Goal: Task Accomplishment & Management: Manage account settings

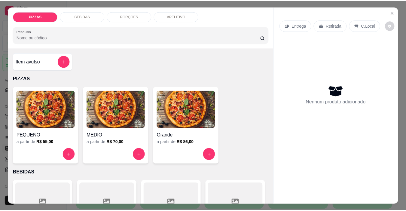
scroll to position [30, 0]
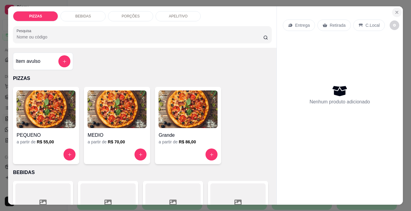
click at [395, 10] on icon "Close" at bounding box center [396, 12] width 5 height 5
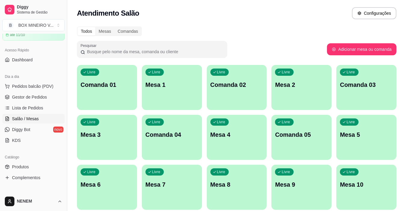
click at [26, 102] on ul "Pedidos balcão (PDV) Gestor de Pedidos Lista de Pedidos Salão / Mesas Diggy Bot…" at bounding box center [33, 113] width 62 height 64
click at [26, 101] on link "Gestor de Pedidos" at bounding box center [33, 97] width 62 height 10
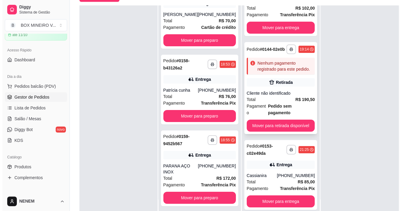
scroll to position [92, 0]
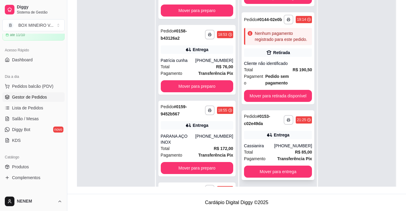
click at [261, 125] on div "**********" at bounding box center [278, 145] width 73 height 70
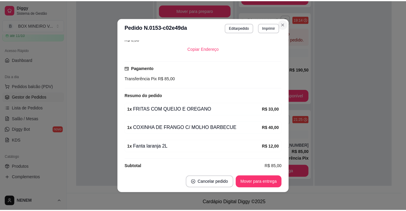
scroll to position [142, 0]
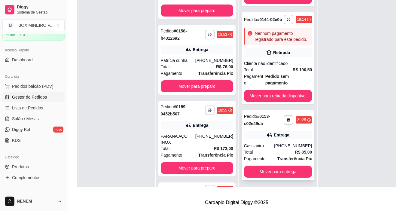
click at [281, 132] on div "Entrega" at bounding box center [282, 135] width 16 height 6
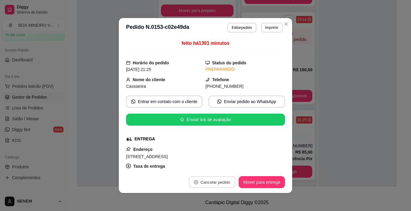
click at [210, 181] on button "Cancelar pedido" at bounding box center [212, 183] width 47 height 12
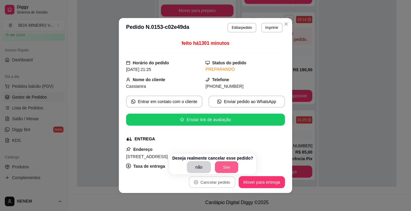
click at [235, 171] on button "Sim" at bounding box center [226, 167] width 23 height 12
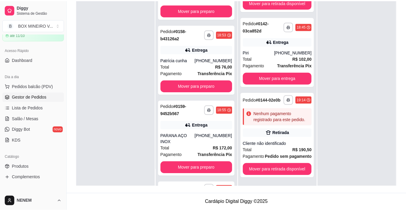
scroll to position [109, 0]
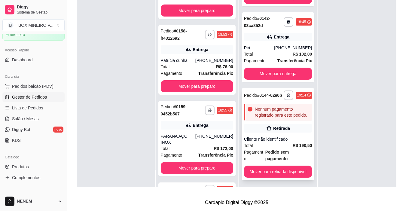
click at [270, 141] on div "Cliente não identificado" at bounding box center [278, 139] width 68 height 6
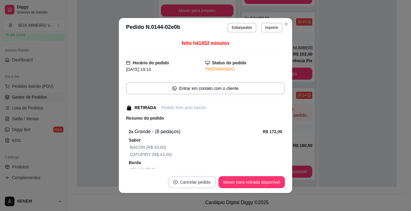
click at [195, 177] on button "Cancelar pedido" at bounding box center [192, 182] width 48 height 12
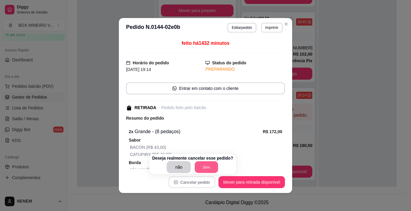
click at [213, 164] on button "Sim" at bounding box center [206, 167] width 23 height 12
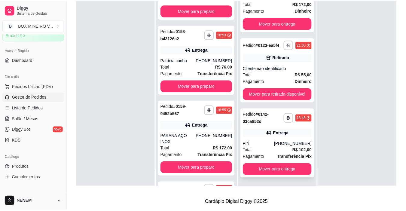
scroll to position [13, 0]
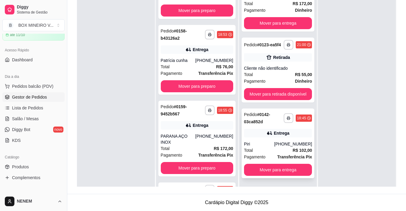
click at [264, 138] on div "**********" at bounding box center [278, 144] width 73 height 70
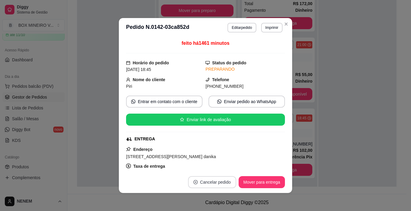
click at [218, 176] on button "Cancelar pedido" at bounding box center [212, 182] width 48 height 12
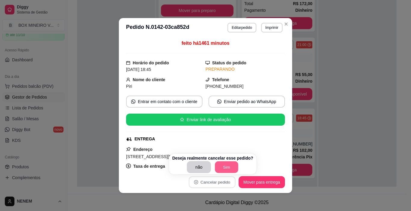
click at [220, 172] on button "Sim" at bounding box center [226, 167] width 23 height 12
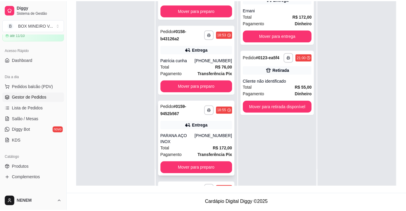
scroll to position [0, 0]
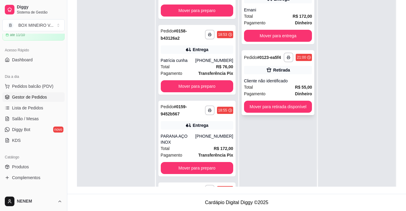
click at [272, 81] on div "Cliente não identificado" at bounding box center [278, 81] width 68 height 6
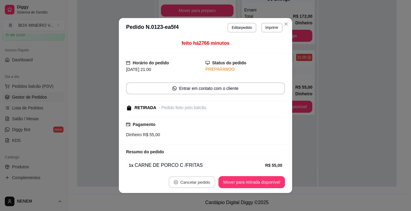
click at [201, 178] on button "Cancelar pedido" at bounding box center [191, 183] width 47 height 12
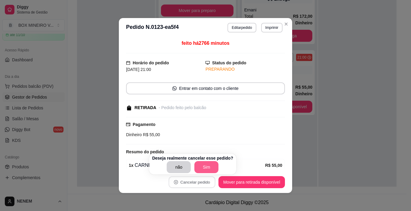
click at [207, 169] on button "Sim" at bounding box center [206, 167] width 24 height 12
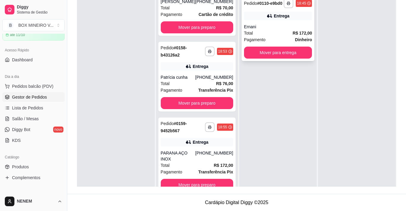
click at [260, 38] on span "Pagamento" at bounding box center [255, 39] width 22 height 7
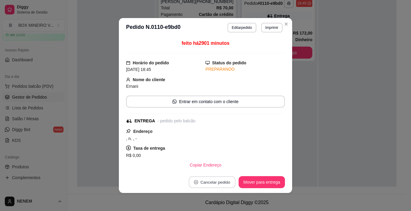
click at [216, 182] on button "Cancelar pedido" at bounding box center [212, 183] width 47 height 12
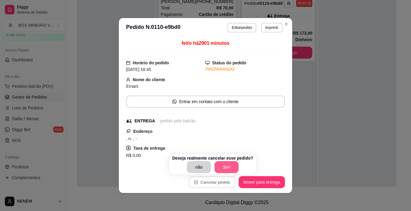
click at [218, 167] on button "Sim" at bounding box center [226, 167] width 24 height 12
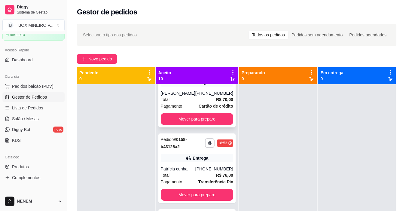
click at [195, 127] on div "**********" at bounding box center [196, 93] width 77 height 70
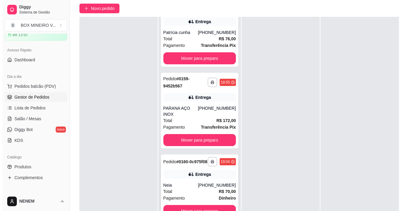
scroll to position [92, 0]
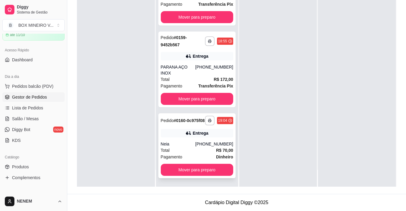
click at [197, 138] on div "**********" at bounding box center [196, 145] width 77 height 65
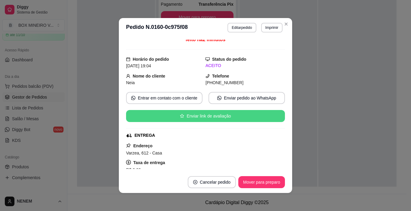
scroll to position [0, 0]
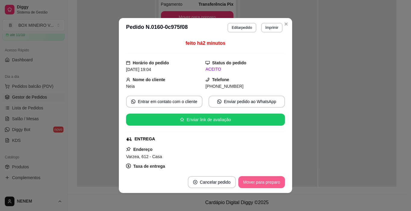
click at [246, 182] on button "Mover para preparo" at bounding box center [261, 182] width 47 height 12
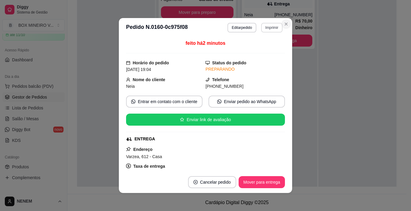
scroll to position [555, 0]
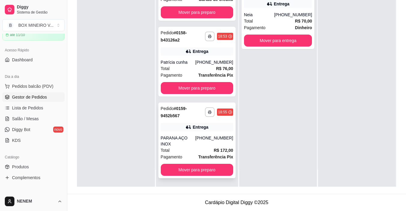
click at [184, 133] on div "**********" at bounding box center [196, 141] width 77 height 76
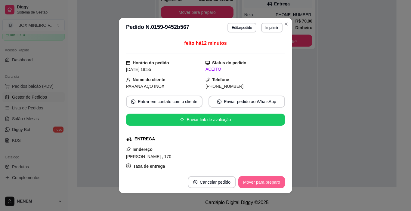
click at [254, 184] on button "Mover para preparo" at bounding box center [261, 182] width 47 height 12
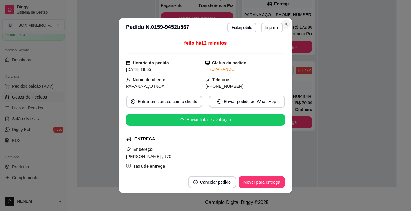
scroll to position [473, 0]
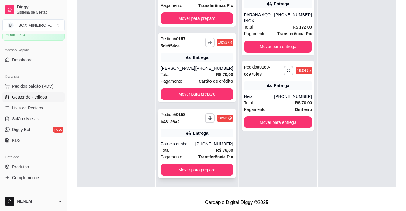
click at [183, 129] on div "Entrega" at bounding box center [197, 133] width 72 height 8
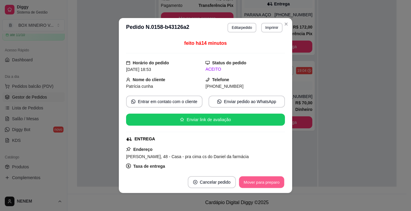
click at [252, 184] on button "Mover para preparo" at bounding box center [261, 183] width 45 height 12
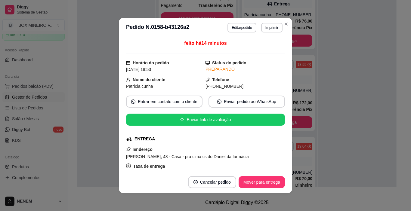
scroll to position [398, 0]
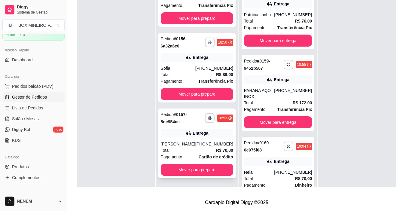
click at [173, 119] on strong "# 0157-5de954ce" at bounding box center [174, 118] width 26 height 12
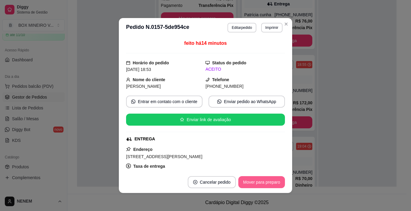
click at [247, 187] on button "Mover para preparo" at bounding box center [261, 182] width 47 height 12
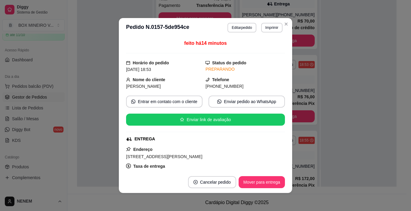
scroll to position [322, 0]
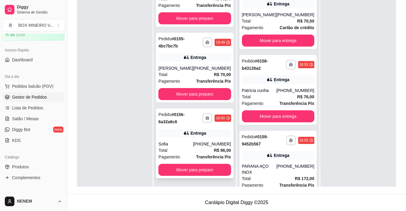
click at [168, 142] on div "Sofia" at bounding box center [175, 144] width 35 height 6
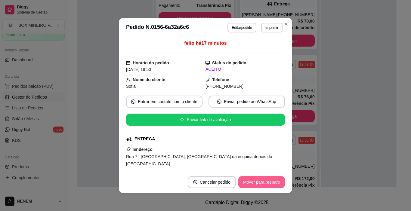
click at [247, 178] on button "Mover para preparo" at bounding box center [261, 182] width 47 height 12
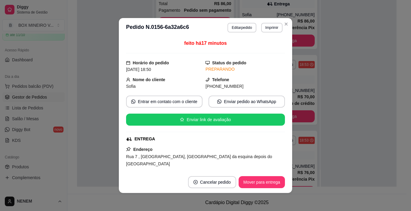
scroll to position [246, 0]
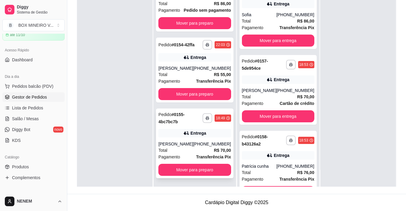
click at [190, 122] on div "Pedido # 0155-4bc7bc7b" at bounding box center [180, 118] width 44 height 14
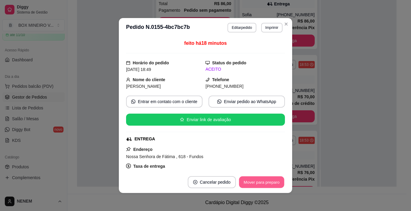
click at [239, 177] on button "Mover para preparo" at bounding box center [261, 183] width 45 height 12
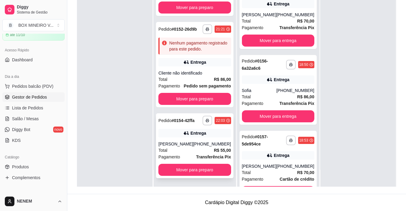
click at [175, 118] on strong "# 0154-42ffa" at bounding box center [183, 120] width 23 height 5
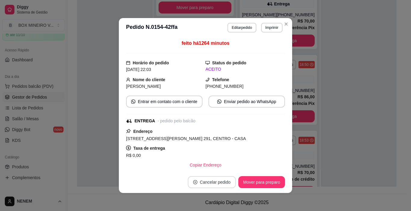
click at [224, 179] on button "Cancelar pedido" at bounding box center [212, 182] width 48 height 12
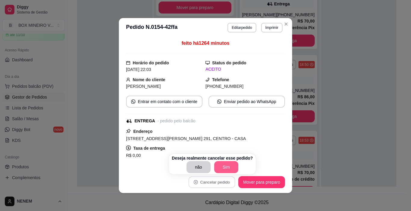
click at [223, 166] on button "Sim" at bounding box center [226, 167] width 24 height 12
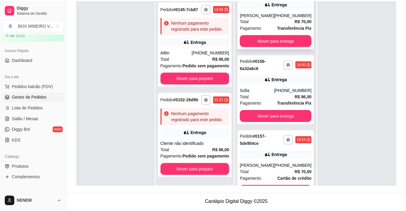
scroll to position [88, 0]
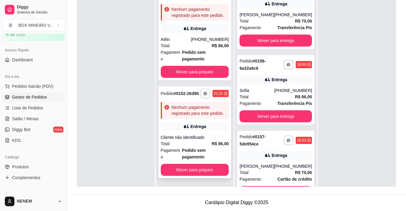
click at [192, 106] on div "Nenhum pagamento registrado para este pedido." at bounding box center [199, 110] width 55 height 12
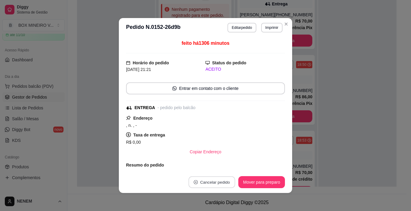
click at [211, 179] on button "Cancelar pedido" at bounding box center [211, 183] width 47 height 12
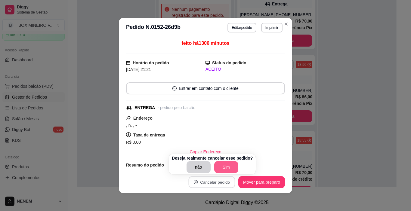
click at [220, 166] on button "Sim" at bounding box center [226, 167] width 24 height 12
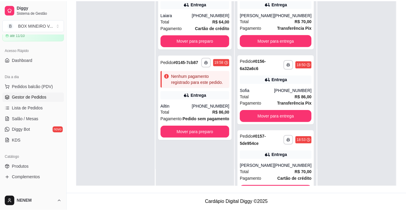
scroll to position [0, 0]
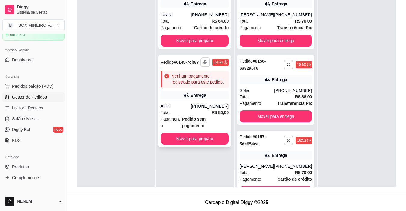
click at [207, 102] on div "**********" at bounding box center [194, 101] width 73 height 92
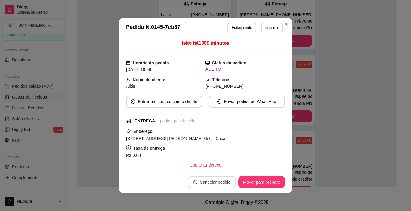
click at [222, 178] on button "Cancelar pedido" at bounding box center [212, 182] width 48 height 12
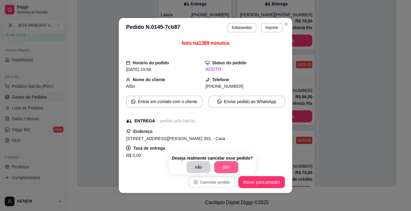
click at [222, 166] on button "Sim" at bounding box center [226, 167] width 24 height 12
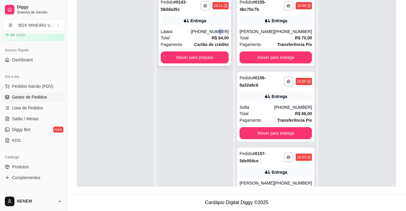
click at [220, 30] on div "[PHONE_NUMBER]" at bounding box center [210, 32] width 38 height 6
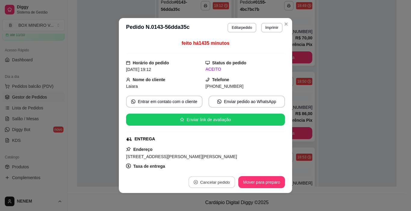
click at [206, 179] on button "Cancelar pedido" at bounding box center [211, 183] width 47 height 12
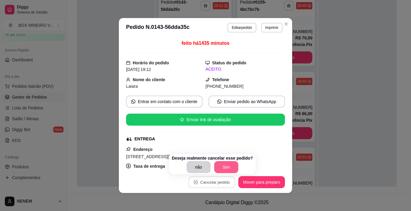
click at [218, 171] on button "Sim" at bounding box center [226, 167] width 24 height 12
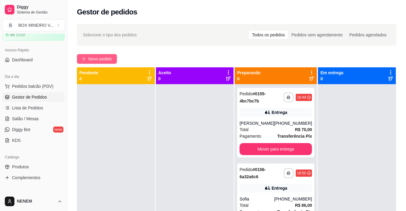
click at [93, 62] on button "Novo pedido" at bounding box center [97, 59] width 40 height 10
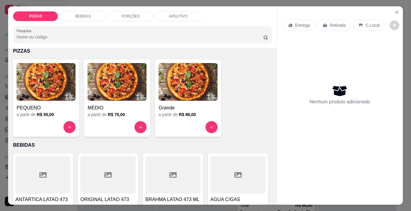
scroll to position [30, 0]
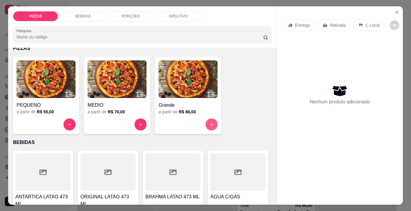
click at [206, 121] on button "increase-product-quantity" at bounding box center [211, 124] width 12 height 12
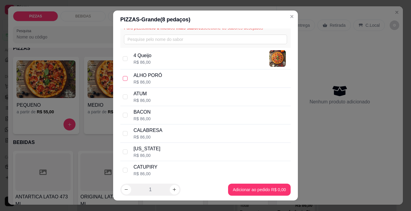
click at [124, 77] on input "checkbox" at bounding box center [125, 78] width 5 height 5
checkbox input "true"
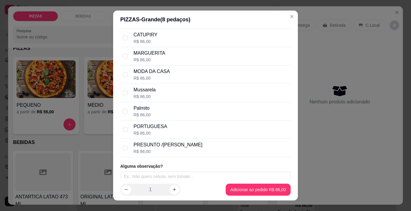
scroll to position [167, 0]
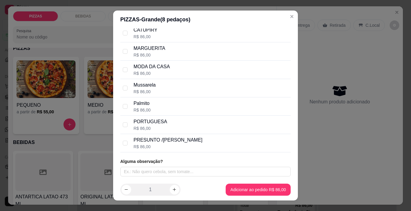
click at [134, 125] on p "PORTUGUESA" at bounding box center [151, 121] width 34 height 7
checkbox input "true"
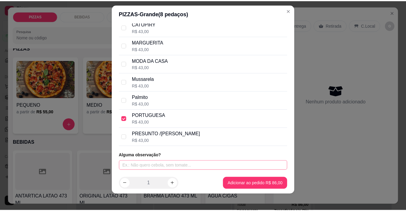
scroll to position [9, 0]
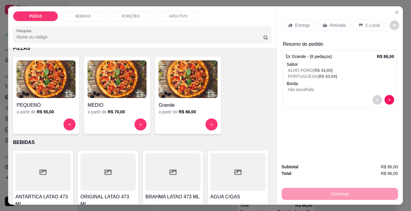
click at [342, 23] on div "Retirada" at bounding box center [333, 25] width 33 height 11
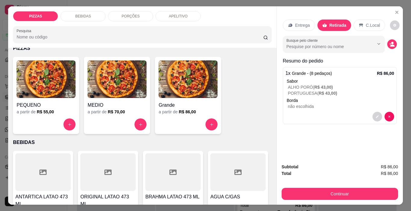
click at [390, 45] on icon "decrease-product-quantity" at bounding box center [392, 46] width 5 height 2
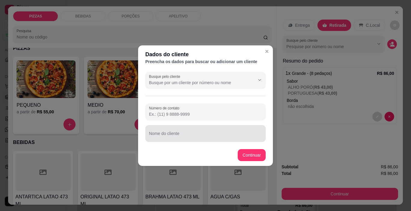
click at [192, 131] on div at bounding box center [205, 133] width 113 height 12
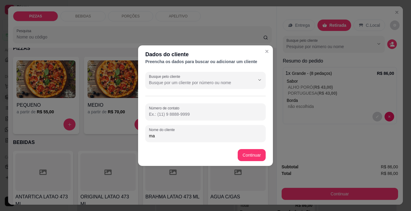
type input "m"
type input "[PERSON_NAME]"
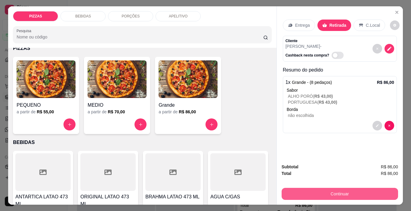
click at [359, 192] on button "Continuar" at bounding box center [339, 194] width 116 height 12
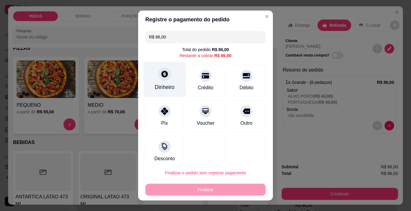
click at [161, 83] on div "Dinheiro" at bounding box center [164, 79] width 42 height 35
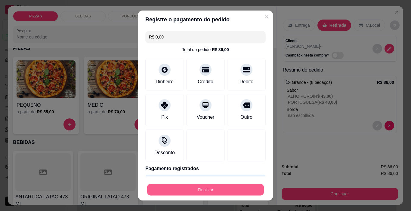
click at [220, 184] on button "Finalizar" at bounding box center [205, 190] width 117 height 12
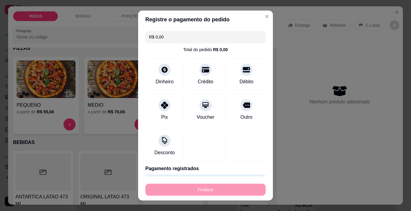
type input "-R$ 86,00"
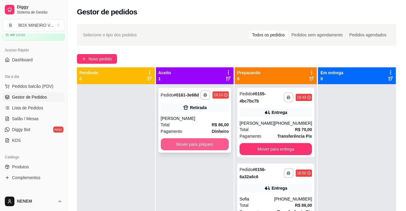
click at [195, 141] on button "Mover para preparo" at bounding box center [195, 144] width 68 height 12
click at [195, 142] on button "Mover para preparo" at bounding box center [195, 144] width 68 height 12
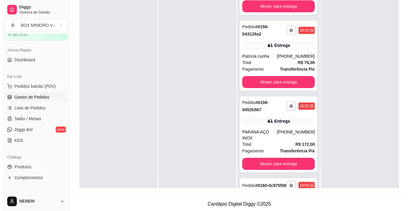
scroll to position [187, 0]
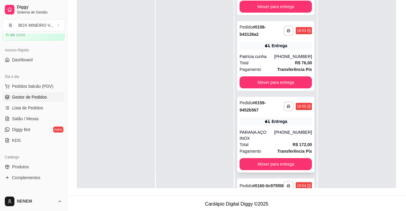
click at [263, 134] on div "PARANA AÇO INOX" at bounding box center [257, 135] width 35 height 12
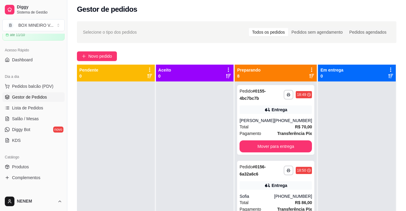
scroll to position [0, 0]
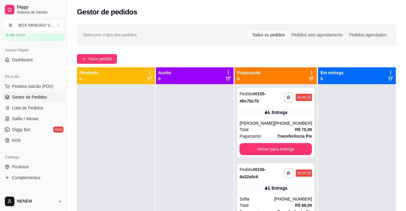
click at [382, 39] on div "Todos os pedidos Pedidos sem agendamento Pedidos agendados" at bounding box center [319, 35] width 142 height 10
click at [382, 38] on div "Pedidos agendados" at bounding box center [368, 35] width 44 height 8
click at [346, 31] on input "Pedidos agendados" at bounding box center [346, 31] width 0 height 0
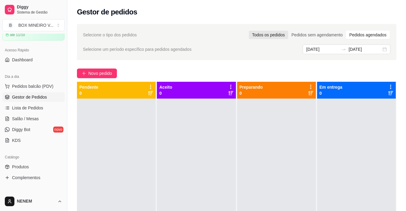
click at [277, 37] on div "Todos os pedidos" at bounding box center [268, 35] width 39 height 8
click at [249, 31] on input "Todos os pedidos" at bounding box center [249, 31] width 0 height 0
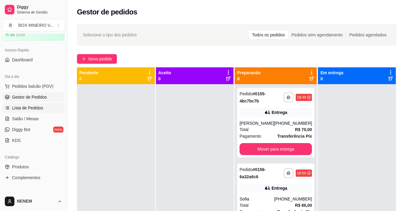
click at [27, 109] on span "Lista de Pedidos" at bounding box center [27, 108] width 31 height 6
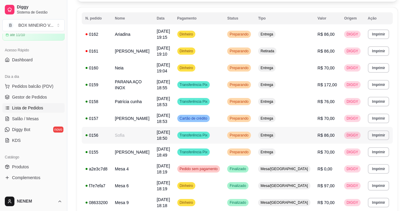
scroll to position [48, 0]
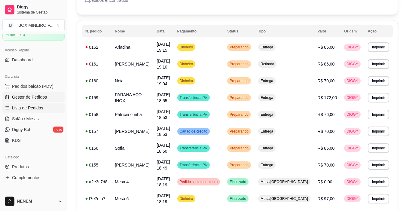
click at [32, 98] on span "Gestor de Pedidos" at bounding box center [29, 97] width 35 height 6
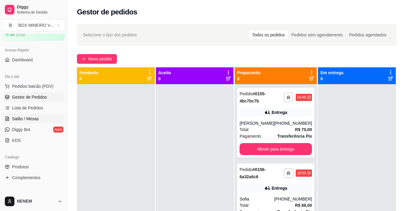
click at [25, 117] on span "Salão / Mesas" at bounding box center [25, 119] width 27 height 6
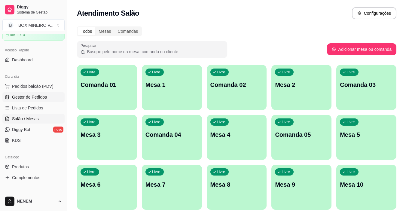
click at [21, 101] on link "Gestor de Pedidos" at bounding box center [33, 97] width 62 height 10
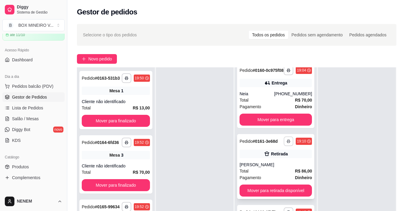
scroll to position [90, 0]
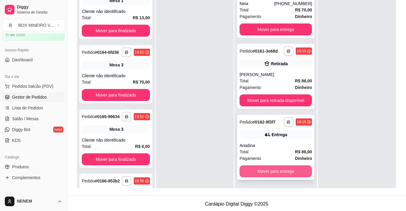
click at [280, 170] on button "Mover para entrega" at bounding box center [276, 171] width 72 height 12
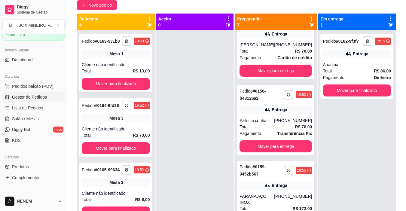
scroll to position [60, 0]
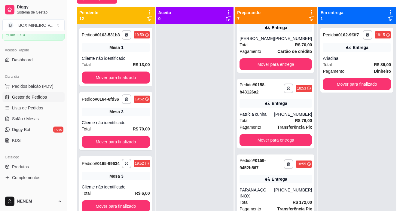
drag, startPoint x: 146, startPoint y: 145, endPoint x: 161, endPoint y: 148, distance: 15.3
click at [153, 148] on div "**********" at bounding box center [116, 129] width 78 height 211
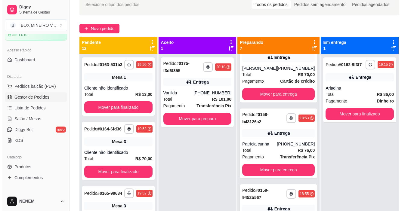
scroll to position [0, 0]
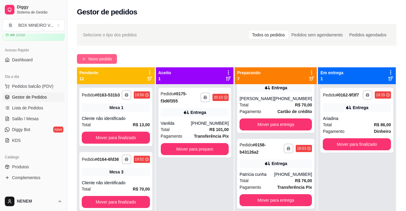
click at [107, 61] on span "Novo pedido" at bounding box center [100, 59] width 24 height 7
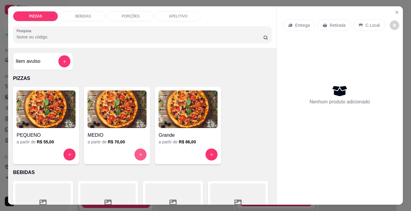
click at [140, 152] on icon "increase-product-quantity" at bounding box center [140, 154] width 5 height 5
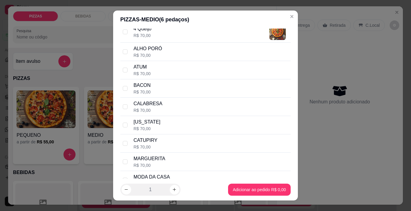
scroll to position [60, 0]
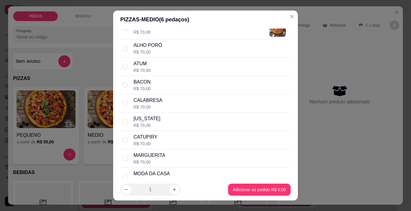
click at [126, 105] on div "CALABRESA R$ 70,00" at bounding box center [205, 103] width 170 height 18
checkbox input "true"
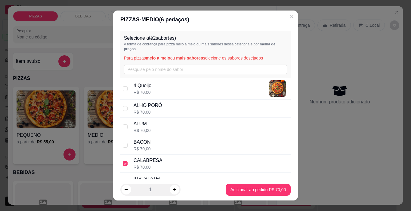
scroll to position [30, 0]
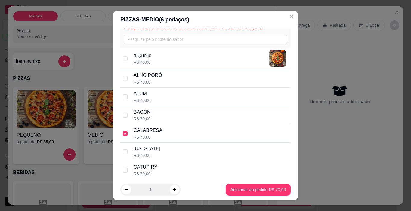
click at [126, 168] on div "CATUPIRY R$ 70,00" at bounding box center [205, 170] width 170 height 18
checkbox input "true"
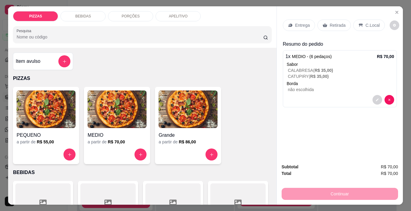
click at [323, 24] on icon at bounding box center [324, 25] width 5 height 4
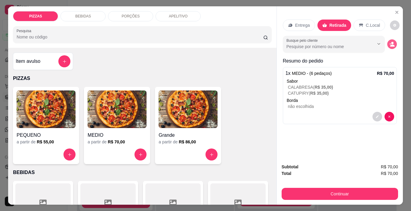
click at [389, 42] on icon "decrease-product-quantity" at bounding box center [391, 43] width 5 height 5
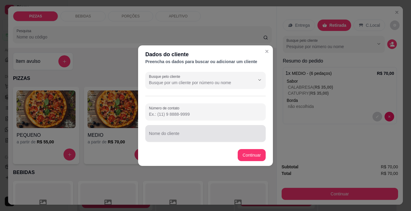
click at [165, 137] on input "Nome do cliente" at bounding box center [205, 136] width 113 height 6
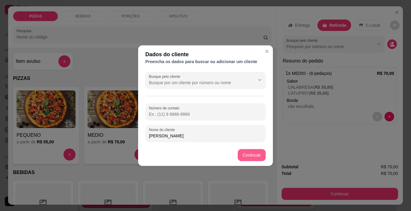
type input "[PERSON_NAME]"
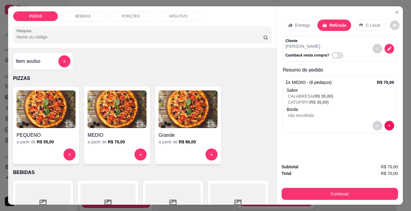
click at [94, 12] on div "BEBIDAS" at bounding box center [82, 16] width 45 height 10
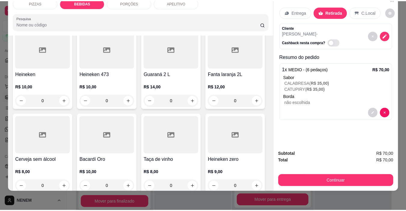
scroll to position [693, 0]
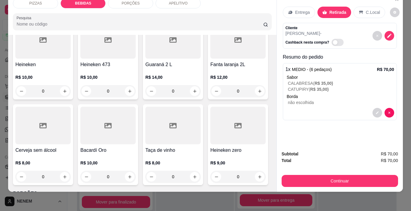
click at [145, 11] on div "0" at bounding box center [172, 5] width 55 height 12
click at [192, 8] on icon "increase-product-quantity" at bounding box center [194, 5] width 5 height 5
type input "1"
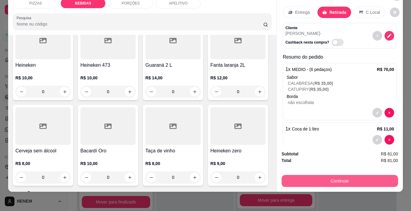
click at [290, 175] on button "Continuar" at bounding box center [339, 181] width 116 height 12
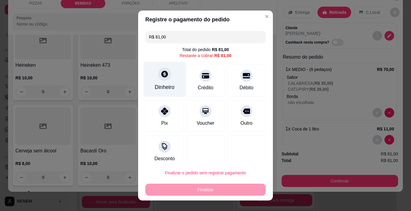
click at [149, 89] on div "Dinheiro" at bounding box center [164, 79] width 42 height 35
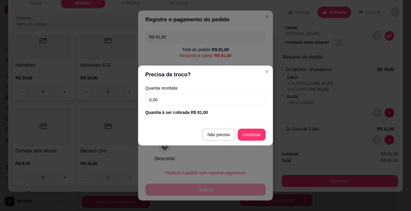
click at [199, 104] on input "0,00" at bounding box center [205, 100] width 120 height 12
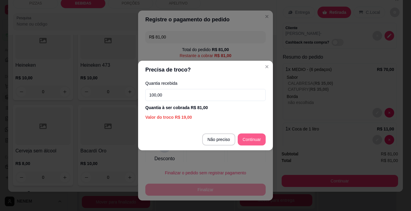
type input "100,00"
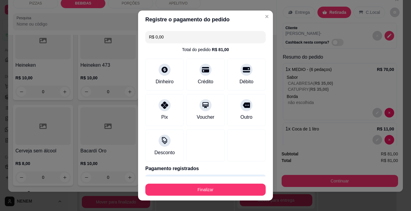
type input "R$ 0,00"
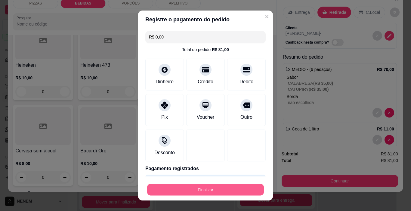
click at [221, 185] on button "Finalizar" at bounding box center [205, 190] width 117 height 12
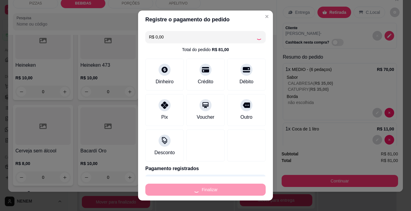
type input "0"
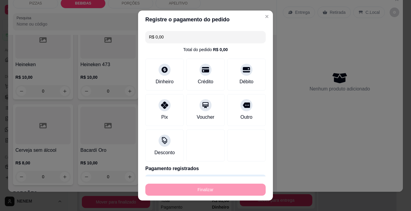
type input "-R$ 81,00"
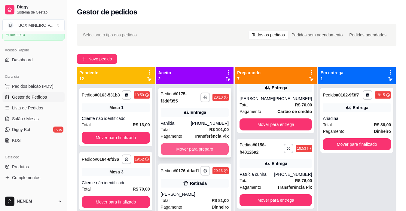
click at [219, 145] on button "Mover para preparo" at bounding box center [195, 149] width 68 height 12
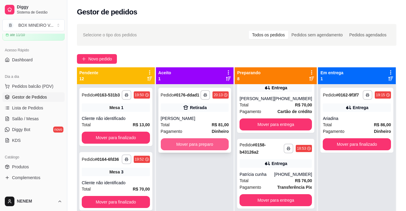
click at [220, 140] on button "Mover para preparo" at bounding box center [195, 144] width 68 height 12
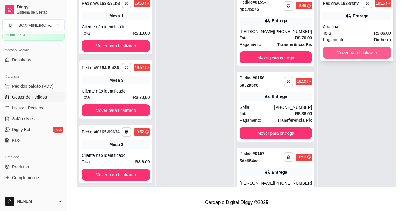
click at [348, 53] on button "Mover para finalizado" at bounding box center [357, 53] width 68 height 12
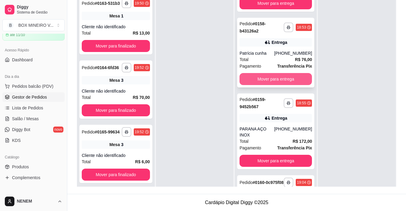
scroll to position [210, 0]
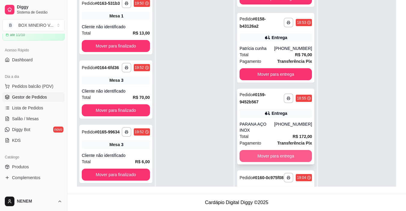
click at [272, 154] on button "Mover para entrega" at bounding box center [276, 156] width 72 height 12
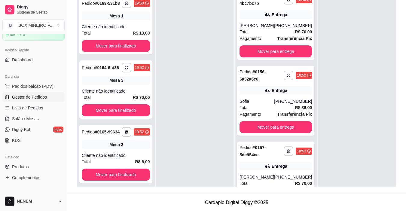
scroll to position [0, 0]
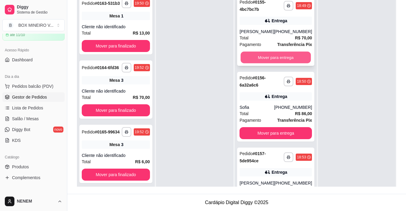
click at [292, 61] on button "Mover para entrega" at bounding box center [276, 58] width 70 height 12
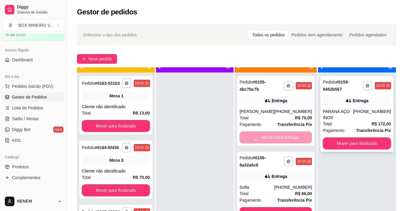
scroll to position [17, 0]
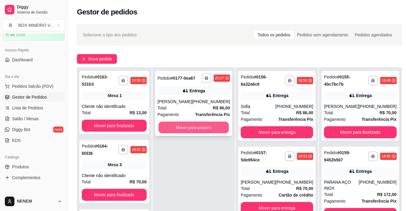
click at [212, 128] on button "Mover para preparo" at bounding box center [194, 128] width 70 height 12
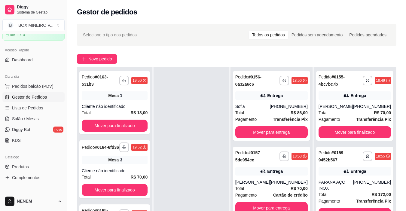
scroll to position [0, 0]
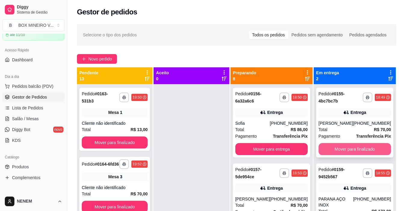
click at [373, 152] on button "Mover para finalizado" at bounding box center [355, 149] width 72 height 12
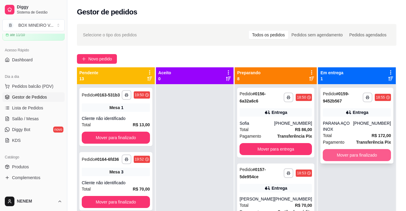
click at [373, 150] on button "Mover para finalizado" at bounding box center [357, 155] width 68 height 12
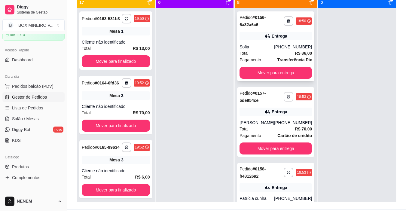
scroll to position [62, 0]
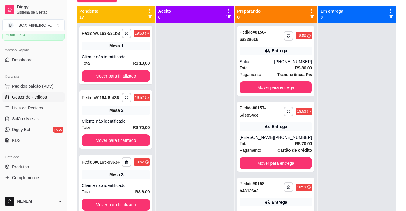
click at [228, 147] on div at bounding box center [195, 128] width 78 height 211
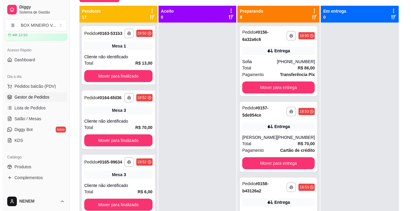
scroll to position [0, 0]
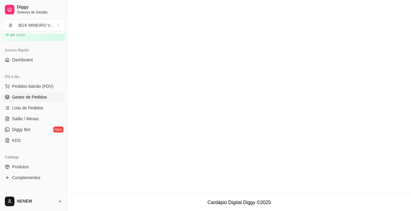
click at [267, 127] on main at bounding box center [238, 97] width 343 height 194
click at [43, 106] on link "Lista de Pedidos" at bounding box center [33, 108] width 62 height 10
click at [35, 97] on span "Gestor de Pedidos" at bounding box center [29, 97] width 35 height 6
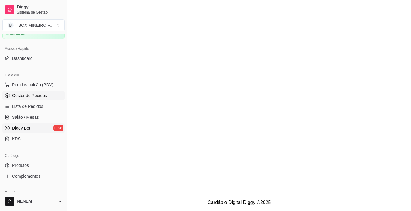
scroll to position [90, 0]
